Goal: Information Seeking & Learning: Learn about a topic

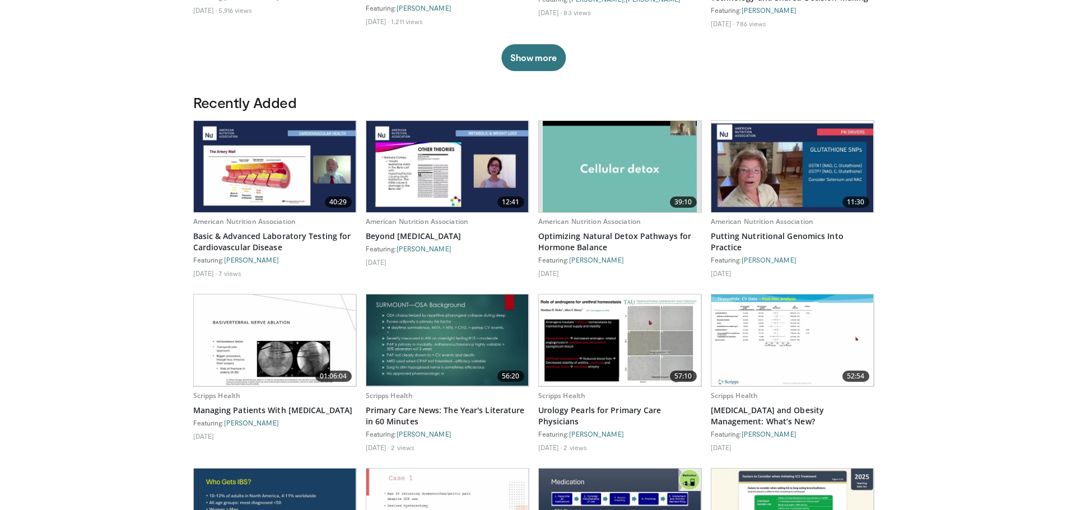
scroll to position [504, 0]
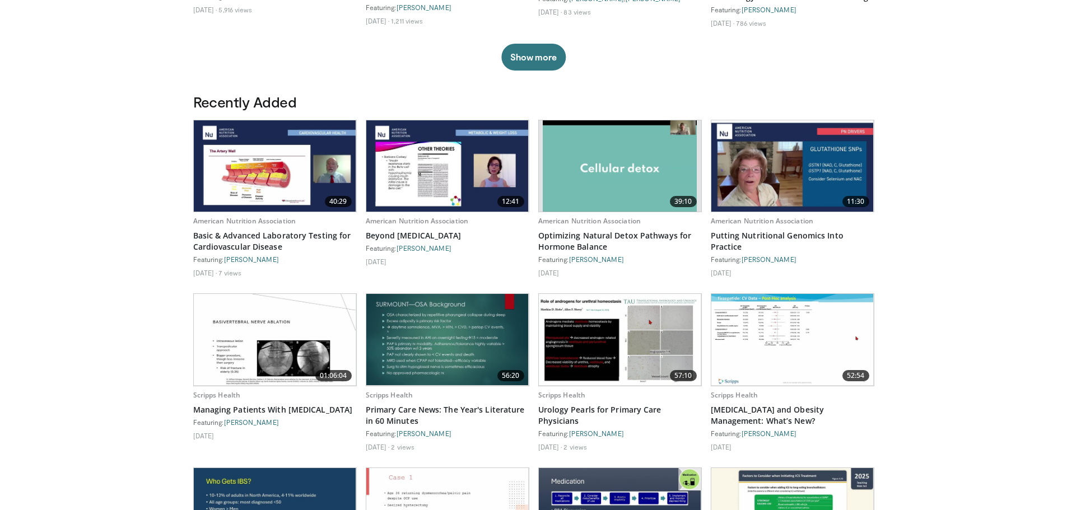
click at [589, 332] on img at bounding box center [620, 339] width 162 height 91
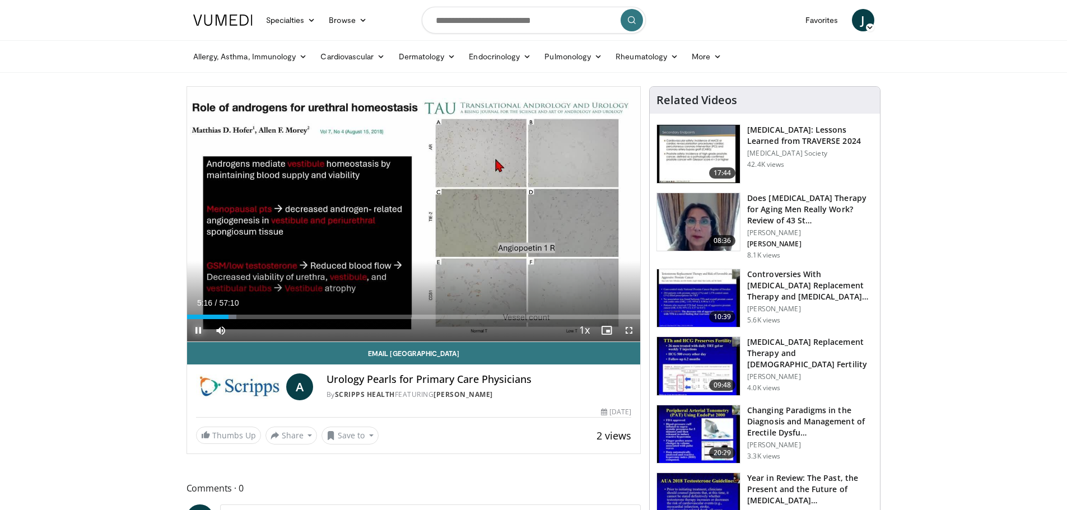
click at [198, 329] on span "Video Player" at bounding box center [198, 330] width 22 height 22
